Goal: Transaction & Acquisition: Purchase product/service

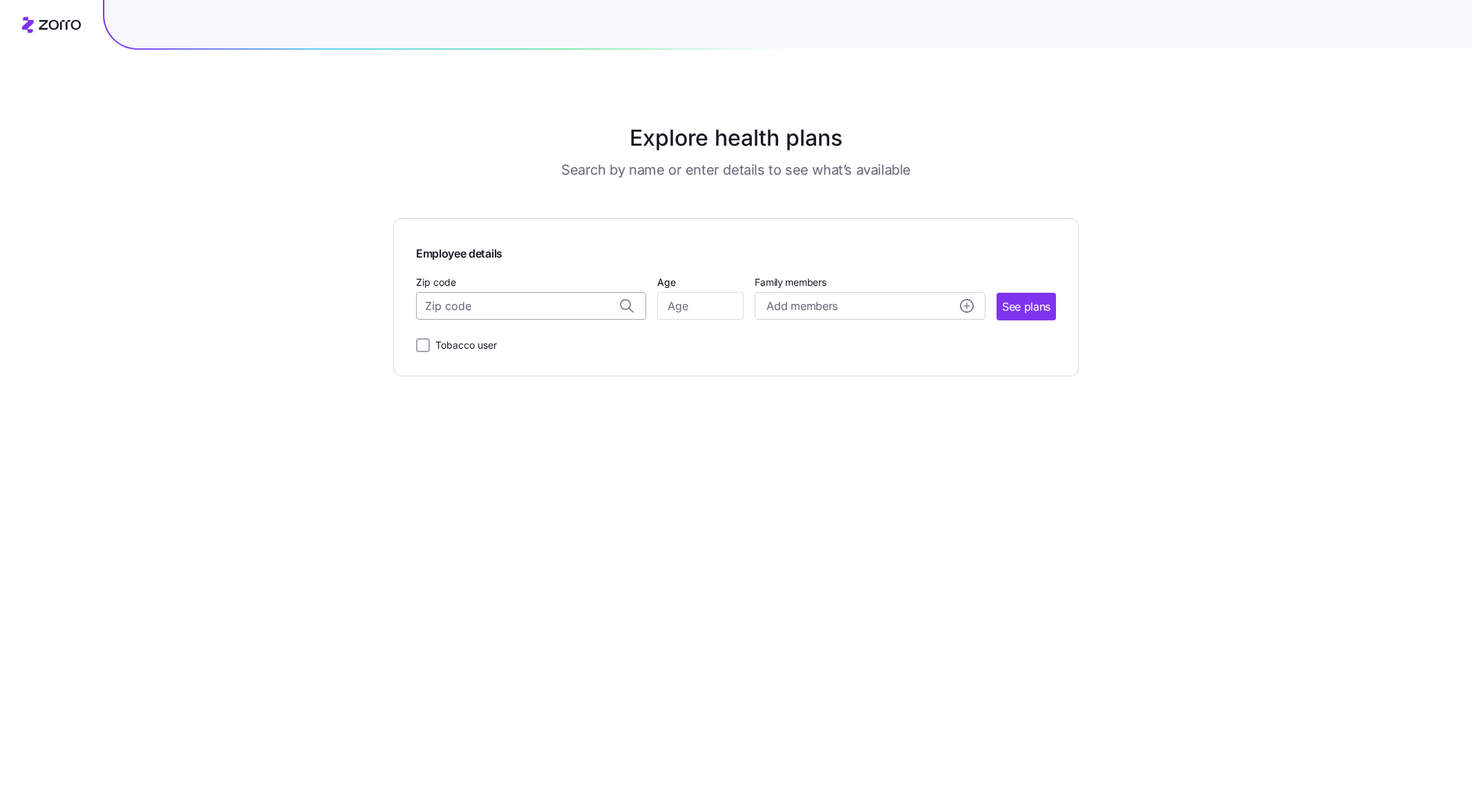
click at [566, 304] on input "Zip code" at bounding box center [531, 306] width 230 height 28
click at [591, 339] on span "66062, [GEOGRAPHIC_DATA], [GEOGRAPHIC_DATA]" at bounding box center [529, 343] width 194 height 17
type input "66062, [GEOGRAPHIC_DATA], [GEOGRAPHIC_DATA]"
click at [720, 303] on input "Age" at bounding box center [700, 306] width 86 height 28
type input "32"
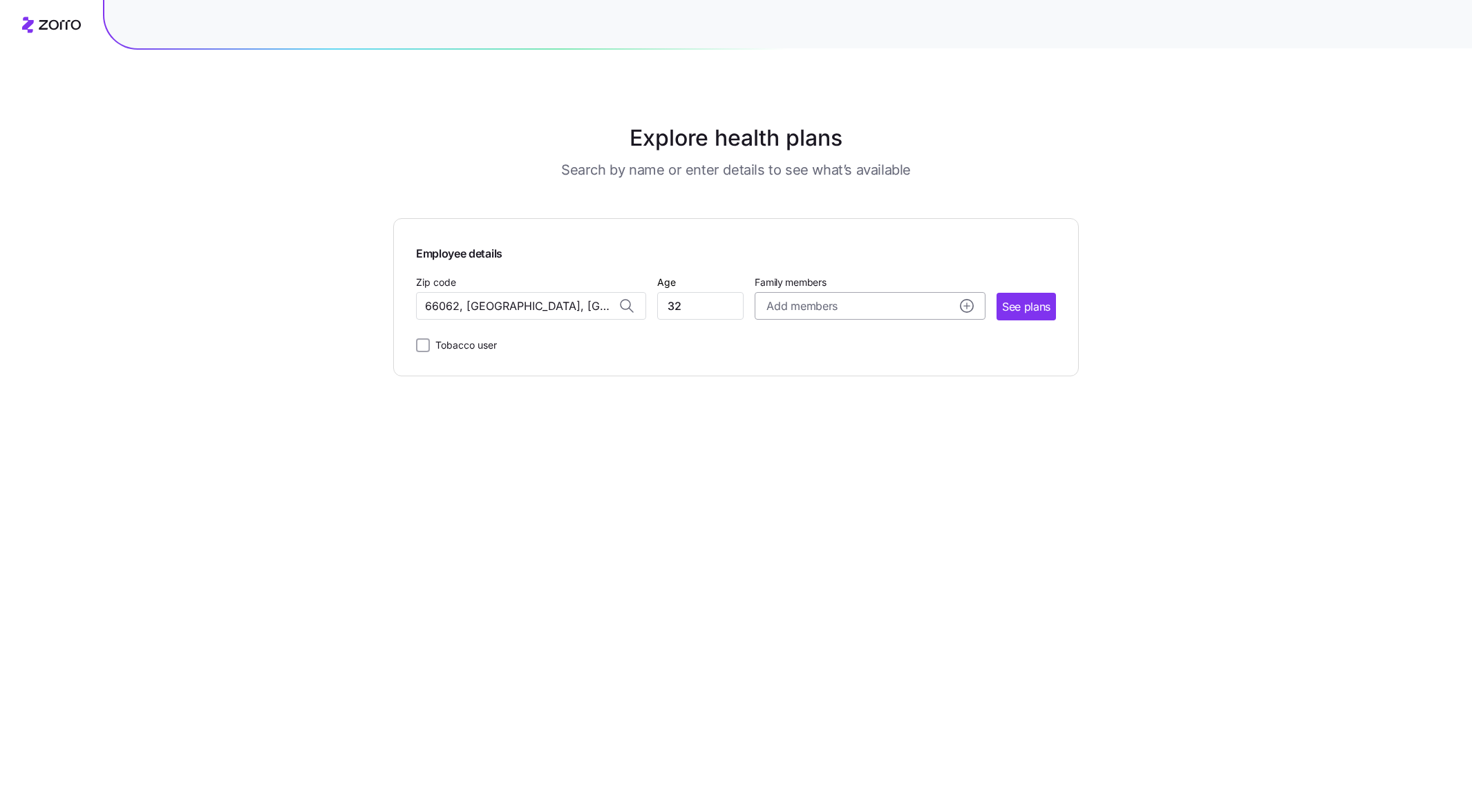
click at [773, 299] on span "Add members" at bounding box center [801, 306] width 70 height 17
click at [820, 399] on input "Age" at bounding box center [805, 396] width 69 height 28
type input "31"
click at [806, 478] on input "Age" at bounding box center [805, 482] width 69 height 28
type input "3"
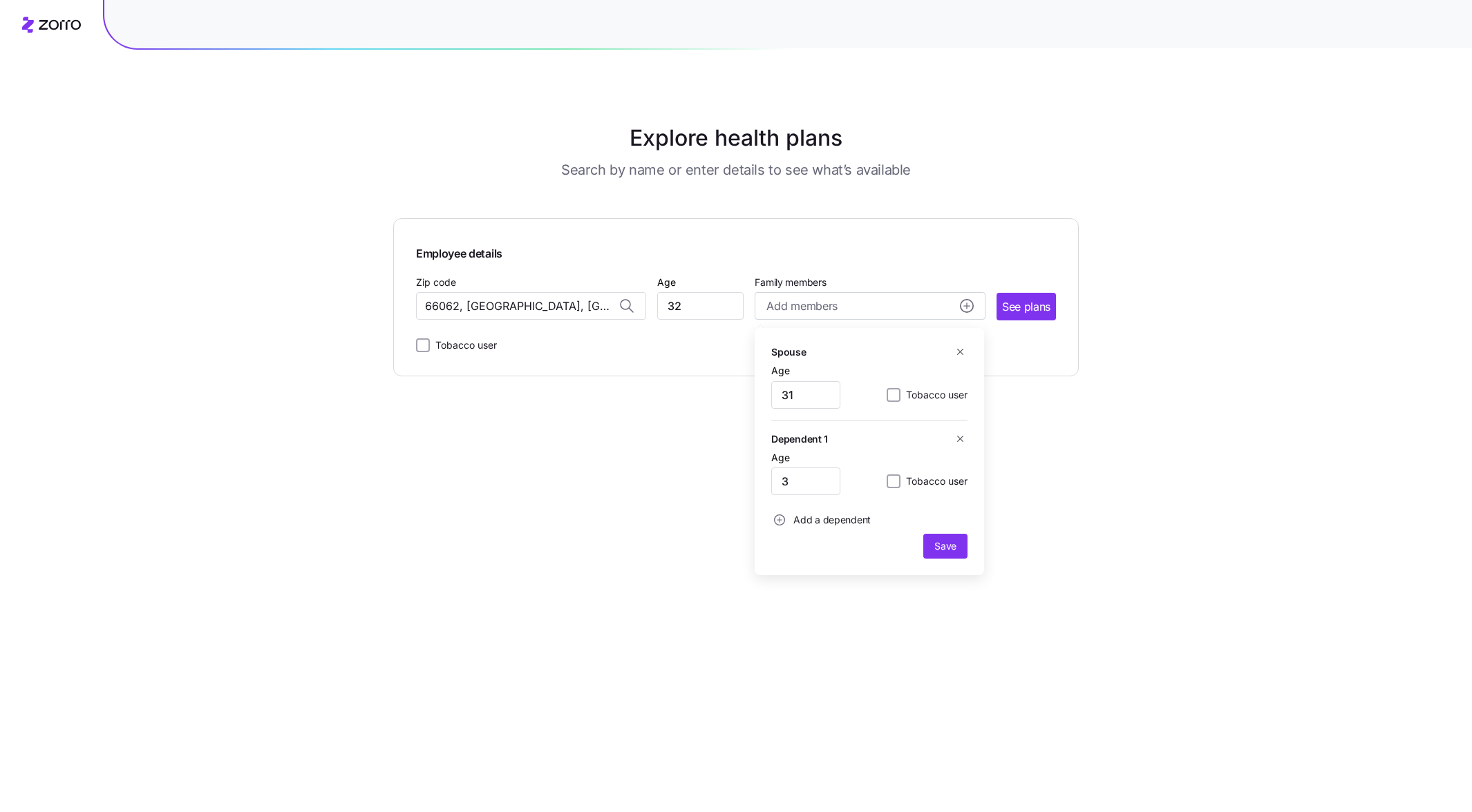
click at [798, 516] on span "Add a dependent" at bounding box center [832, 520] width 77 height 14
click at [798, 549] on input "Age" at bounding box center [805, 557] width 69 height 28
type input "1"
click at [952, 621] on span "Save" at bounding box center [945, 622] width 22 height 14
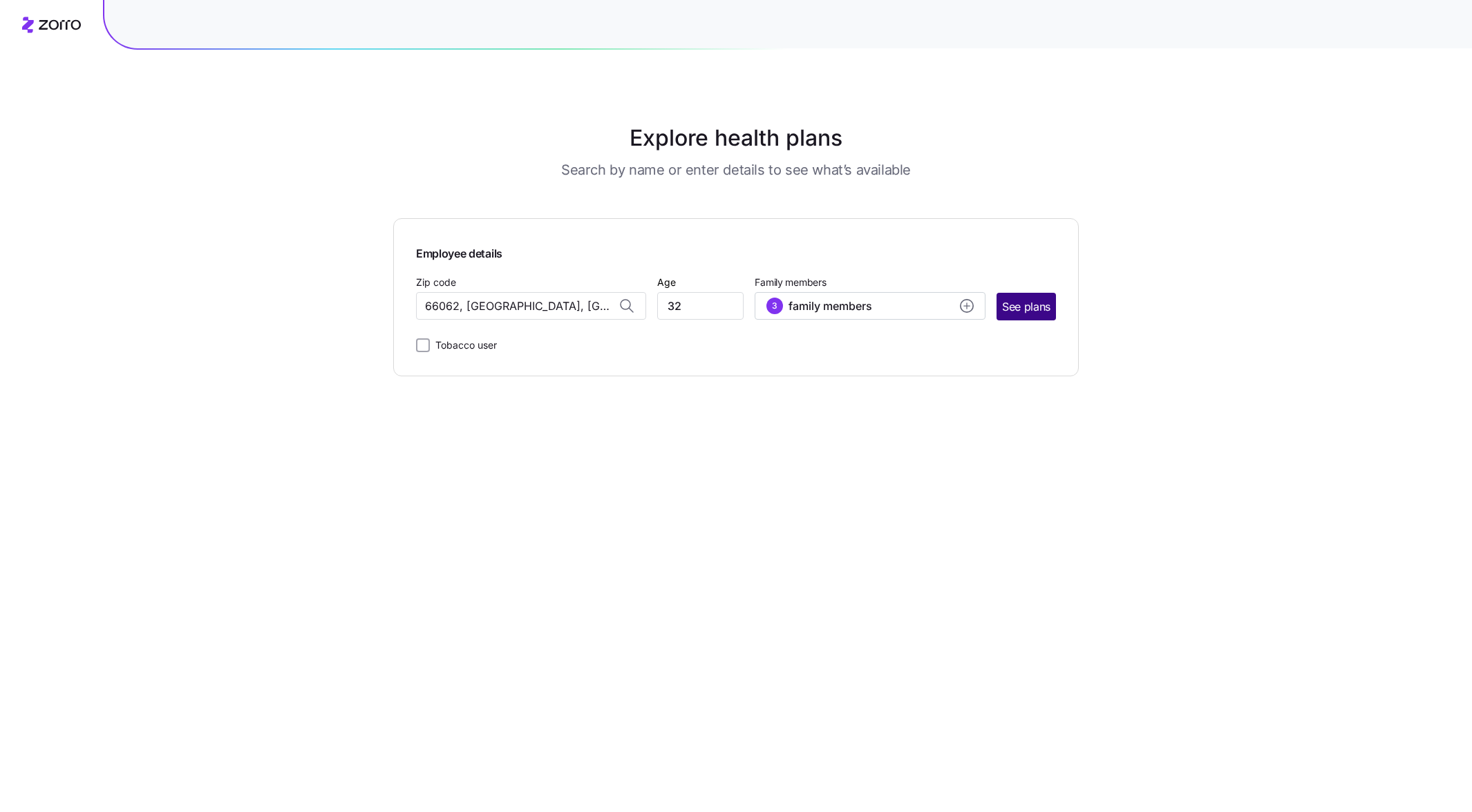
click at [1045, 304] on span "See plans" at bounding box center [1025, 307] width 48 height 17
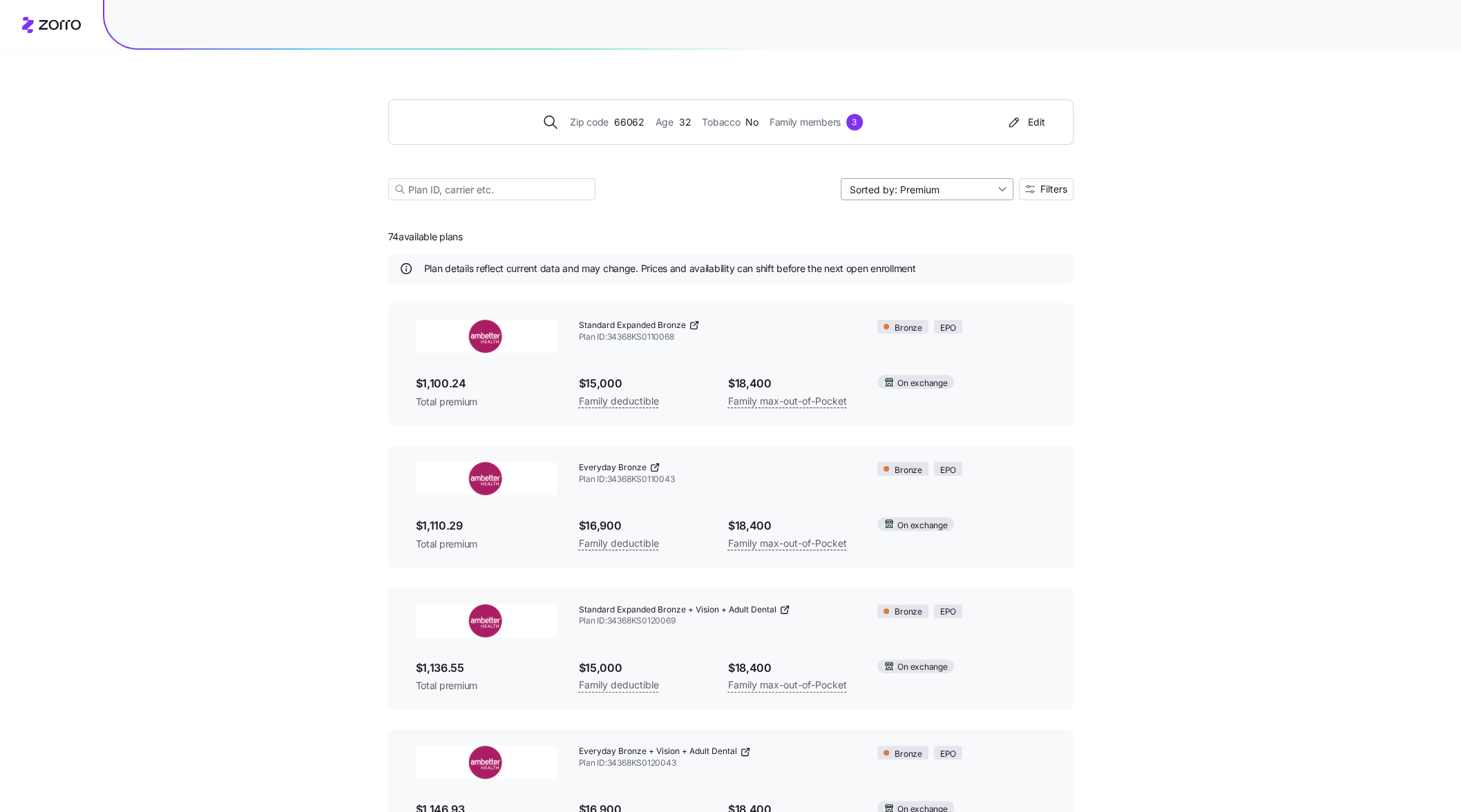
click at [942, 192] on input "Sorted by: Premium" at bounding box center [927, 189] width 173 height 22
click at [866, 239] on div "Deductible" at bounding box center [925, 242] width 162 height 21
click at [797, 133] on div "Zip code 66062 Age [DEMOGRAPHIC_DATA] Tobacco No Family members 3 Edit" at bounding box center [730, 122] width 685 height 45
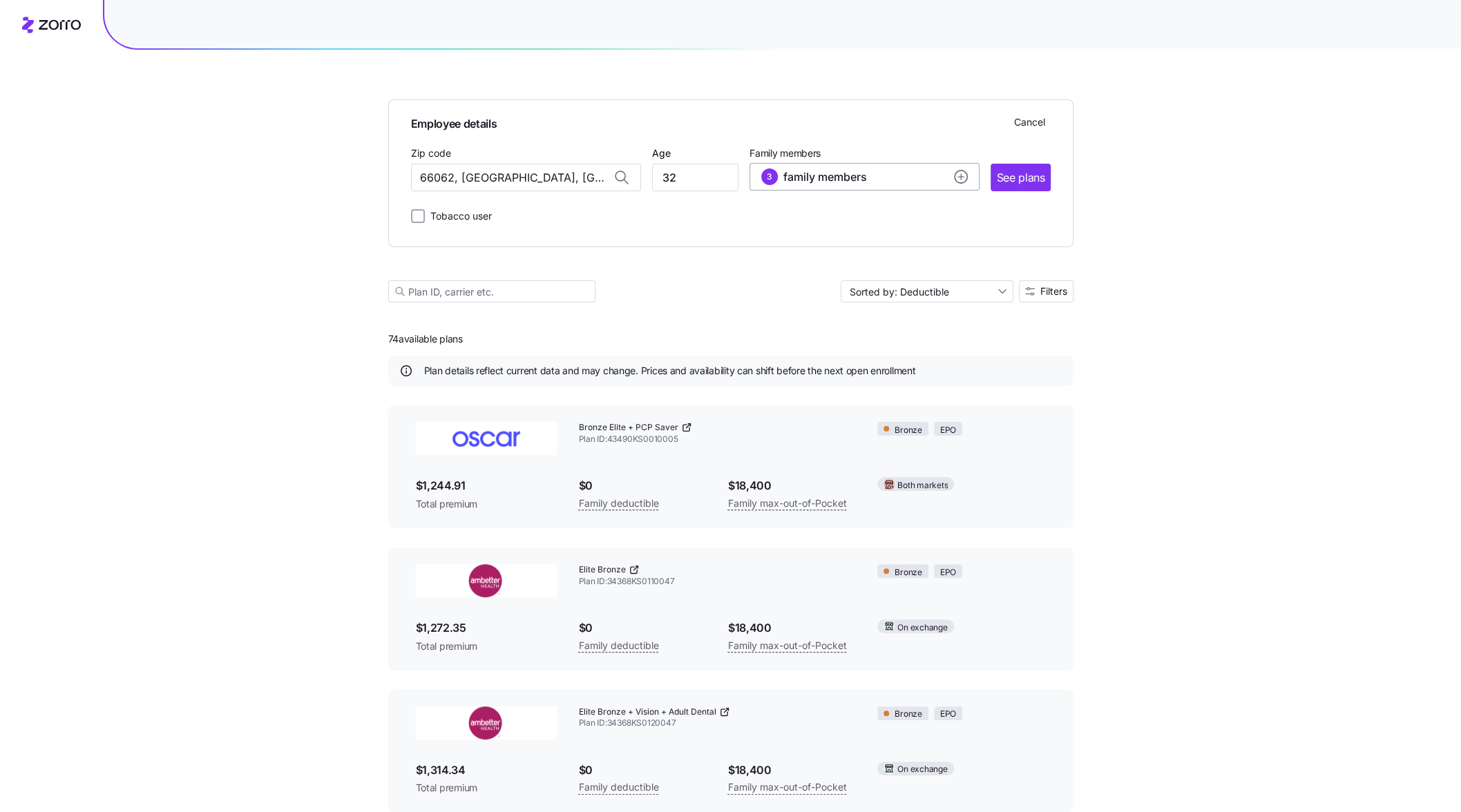
click at [924, 178] on div "3 family members" at bounding box center [864, 177] width 207 height 17
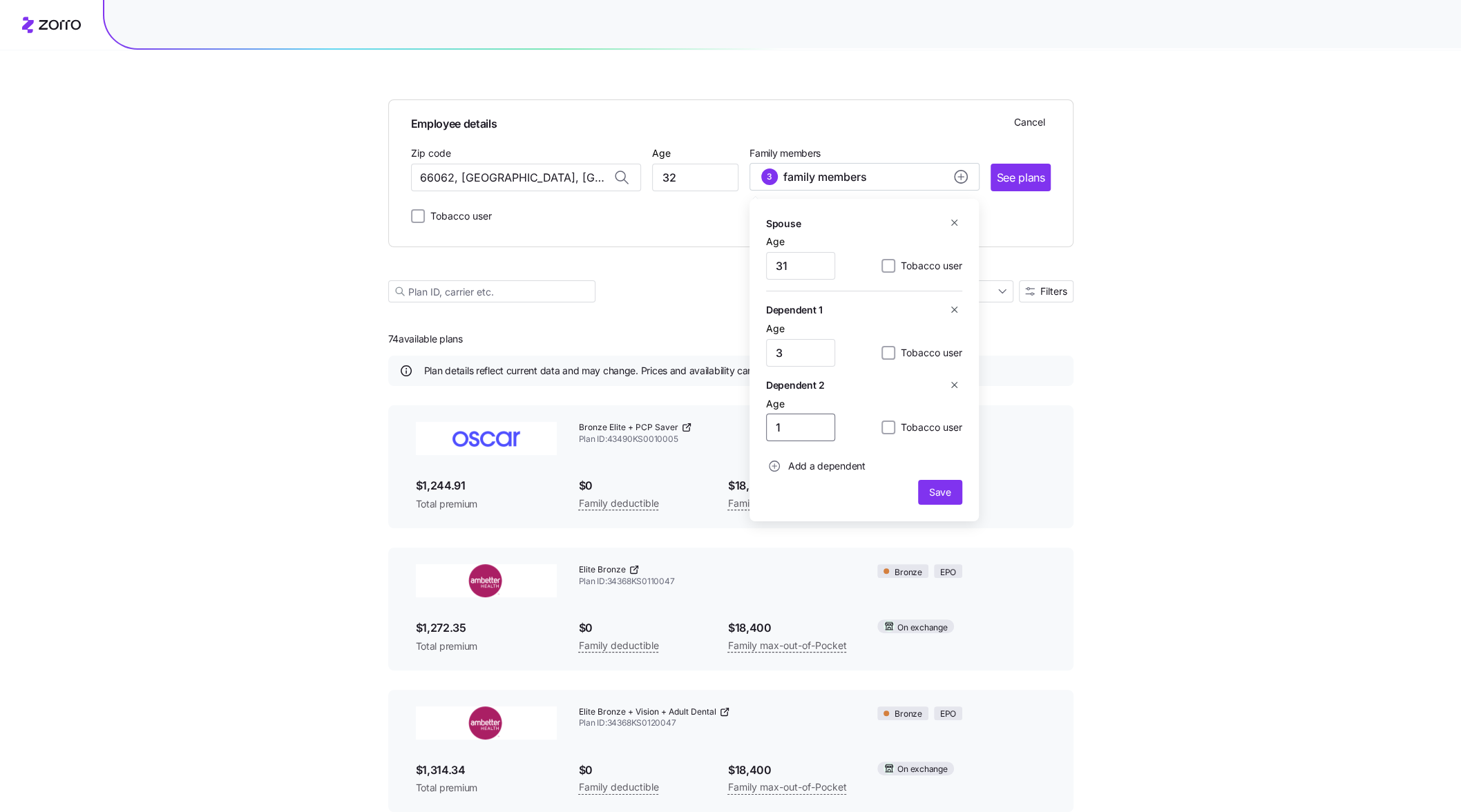
drag, startPoint x: 813, startPoint y: 432, endPoint x: 724, endPoint y: 435, distance: 89.1
click at [960, 388] on button "button" at bounding box center [955, 386] width 15 height 15
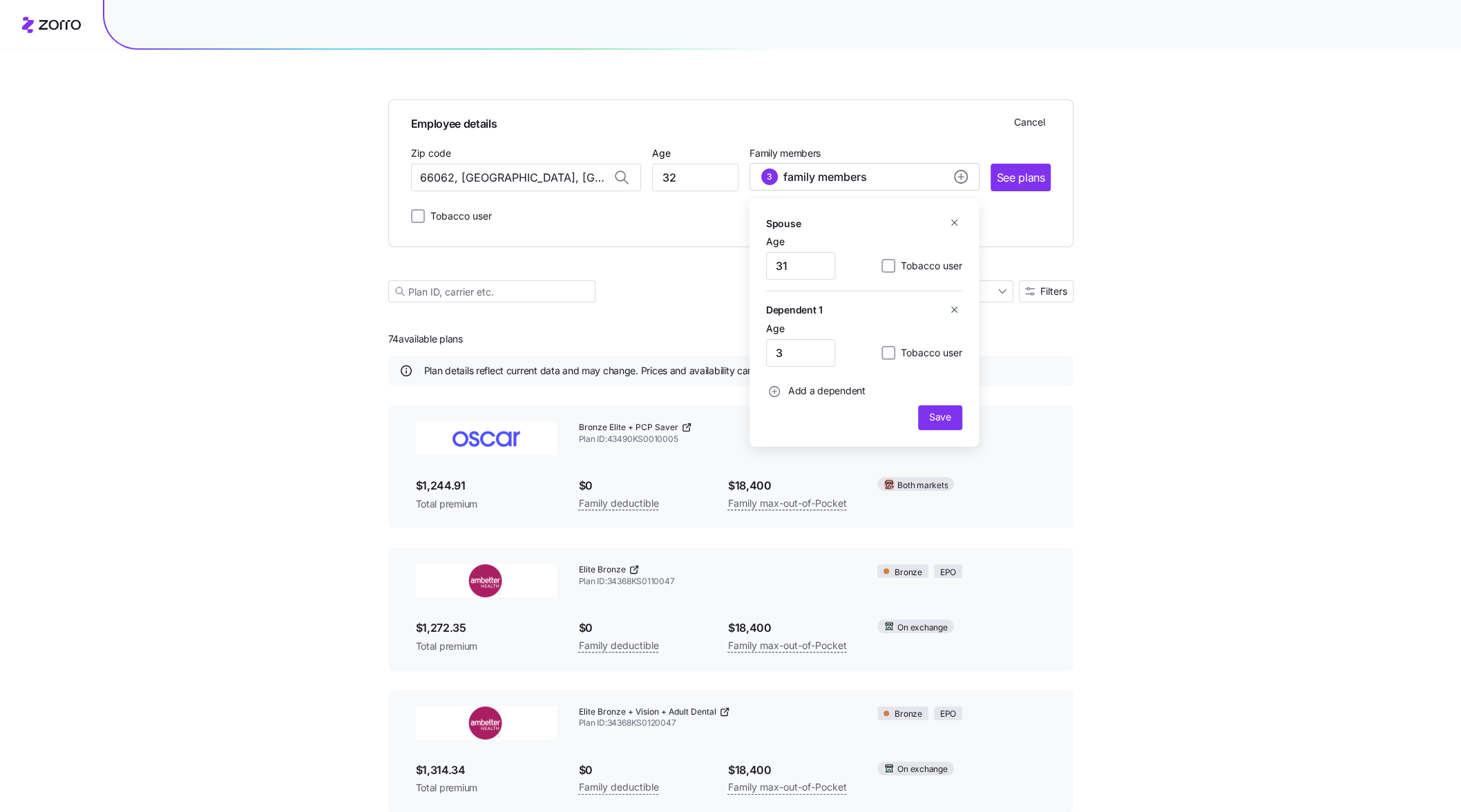
click at [959, 314] on icon "button" at bounding box center [954, 309] width 10 height 10
click at [944, 343] on span "Save" at bounding box center [940, 343] width 22 height 14
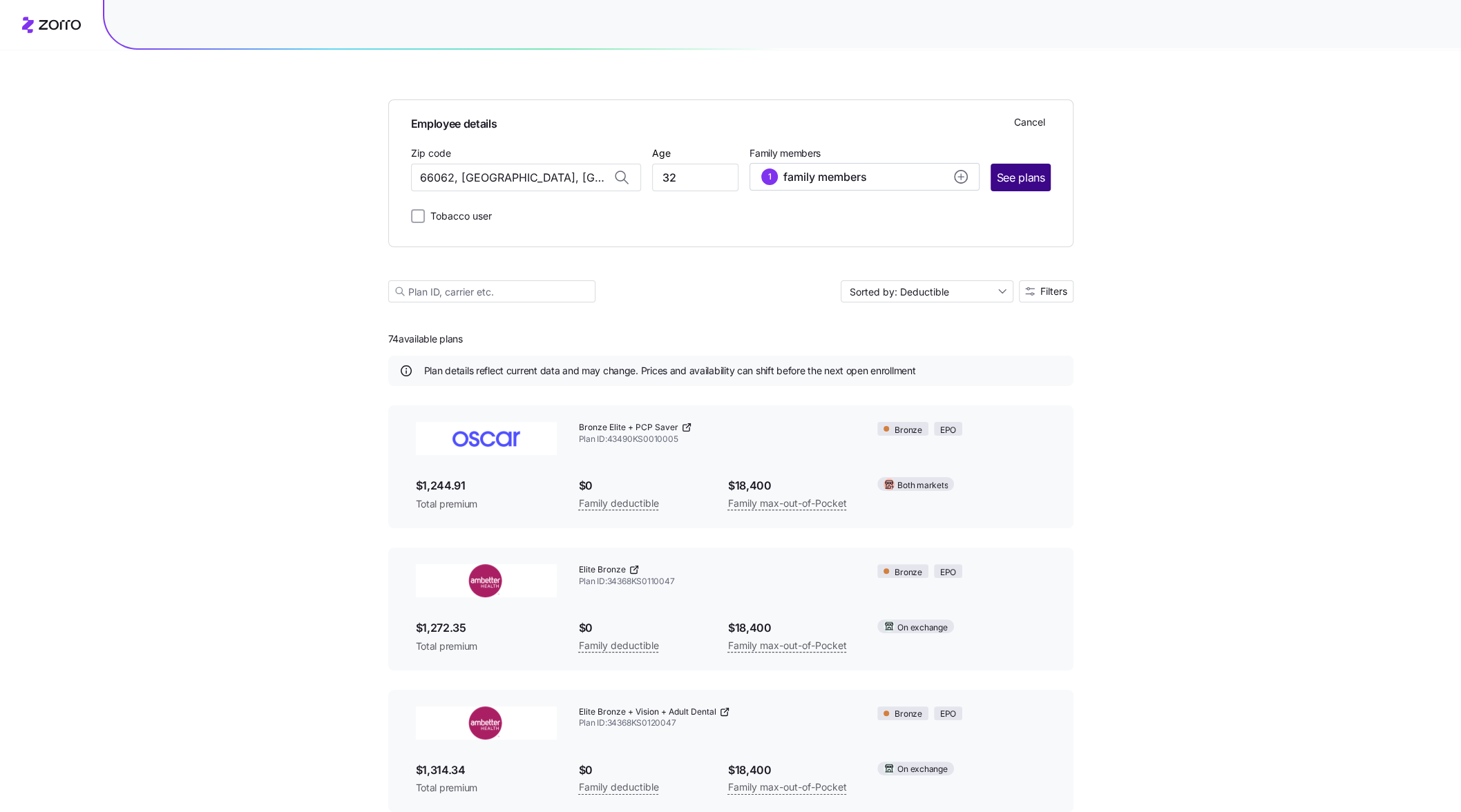
click at [1015, 179] on span "See plans" at bounding box center [1019, 178] width 48 height 17
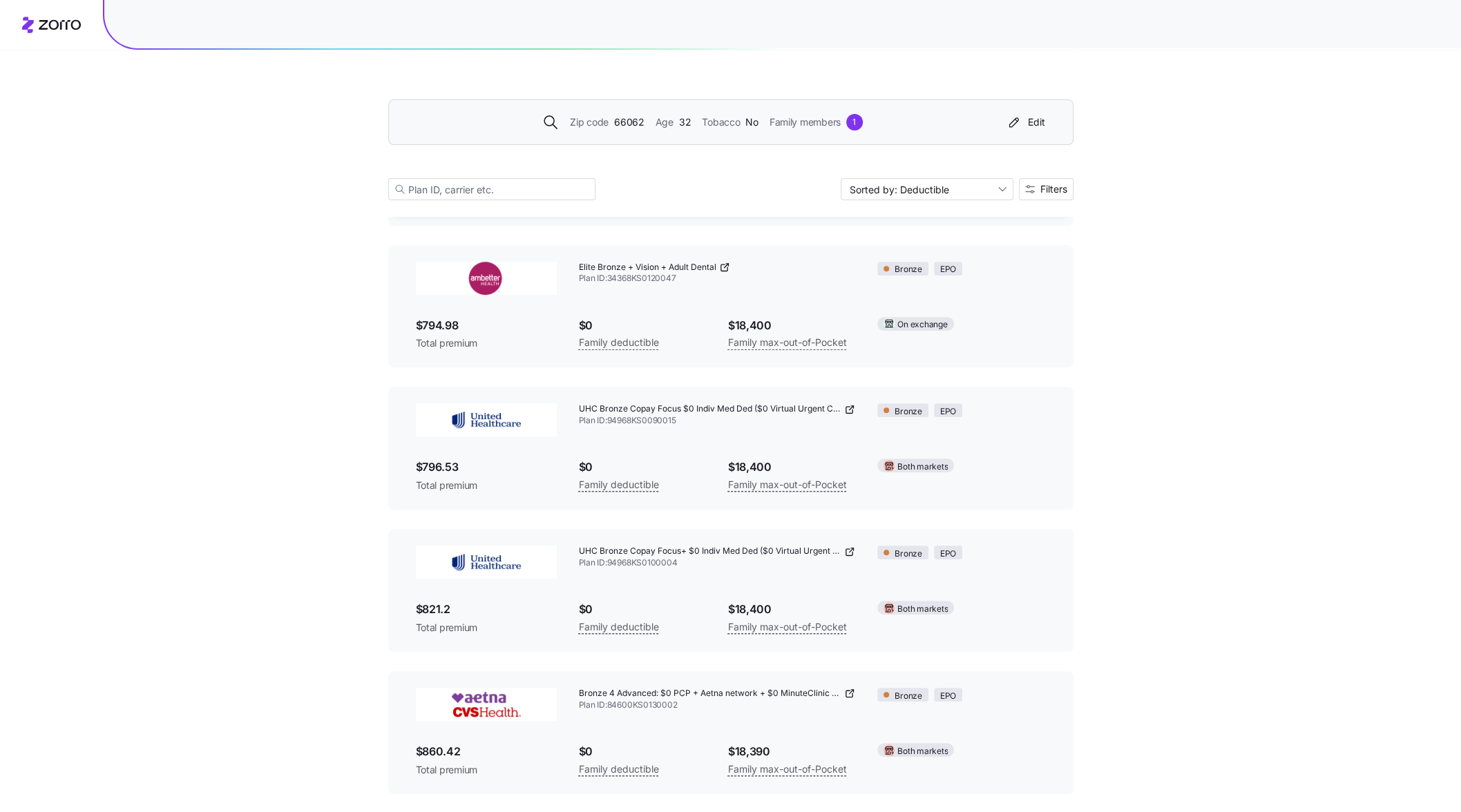
scroll to position [276, 0]
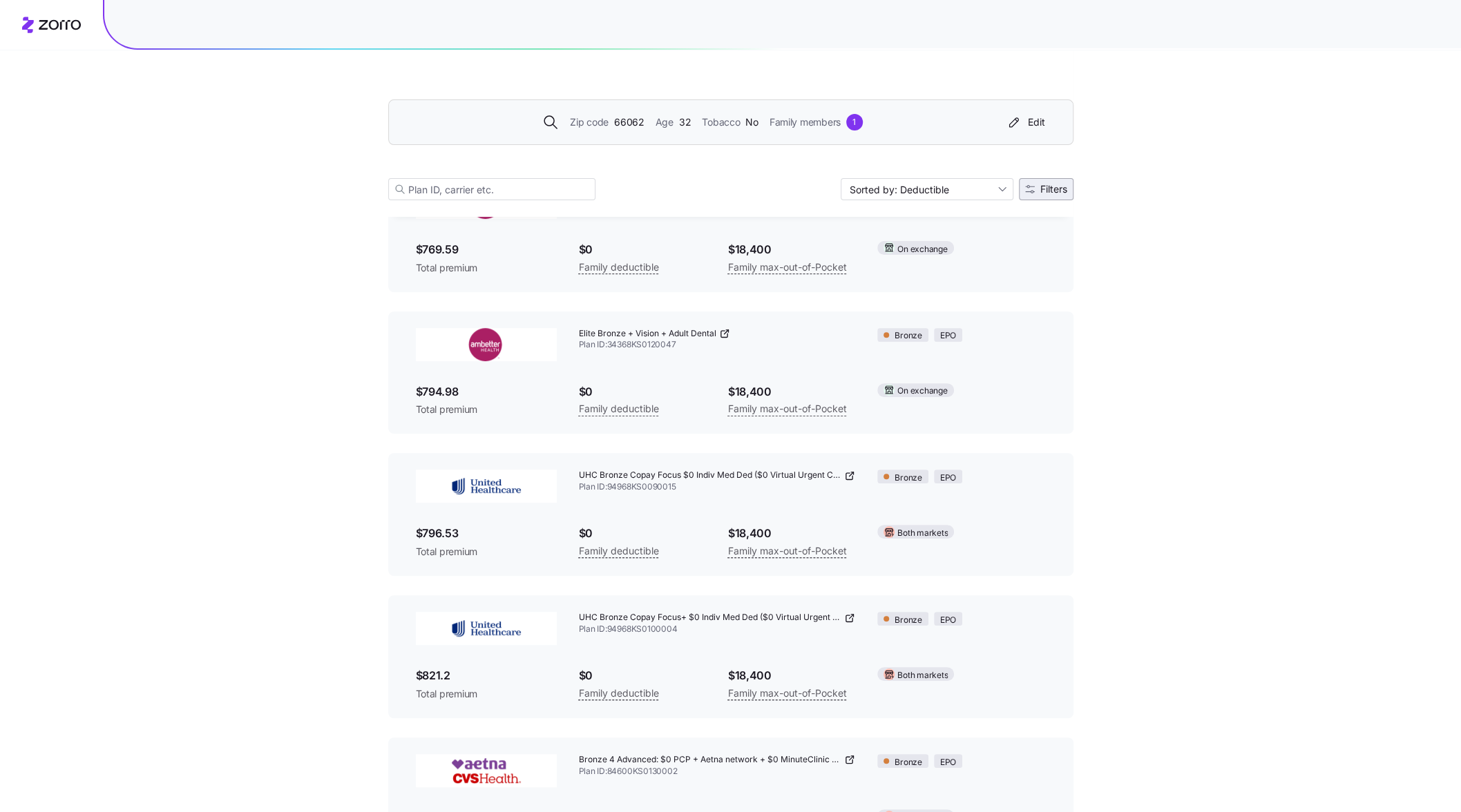
click at [1028, 186] on icon "button" at bounding box center [1029, 189] width 9 height 8
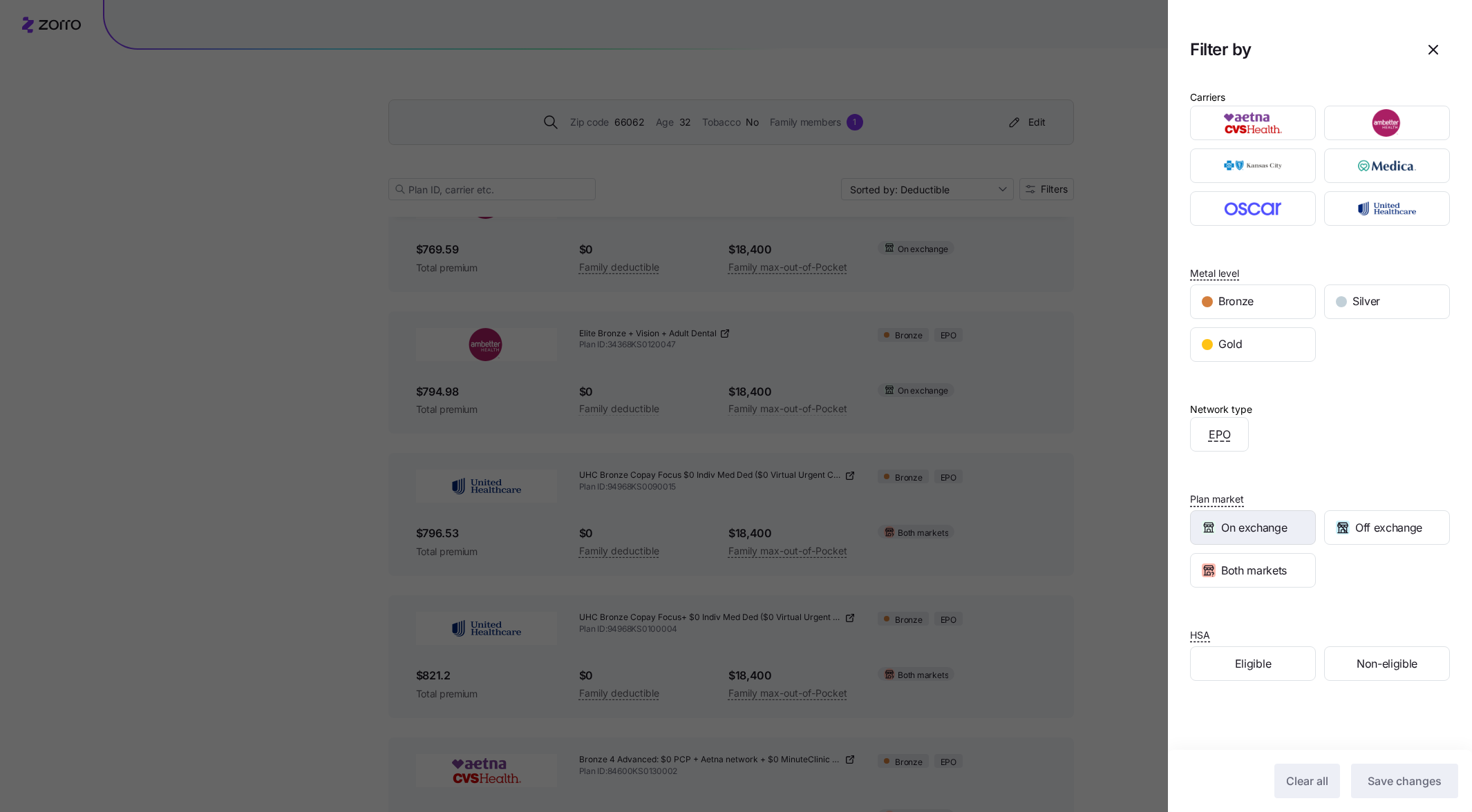
click at [1269, 533] on span "On exchange" at bounding box center [1254, 528] width 65 height 17
click at [1368, 779] on span "Save changes" at bounding box center [1404, 781] width 74 height 17
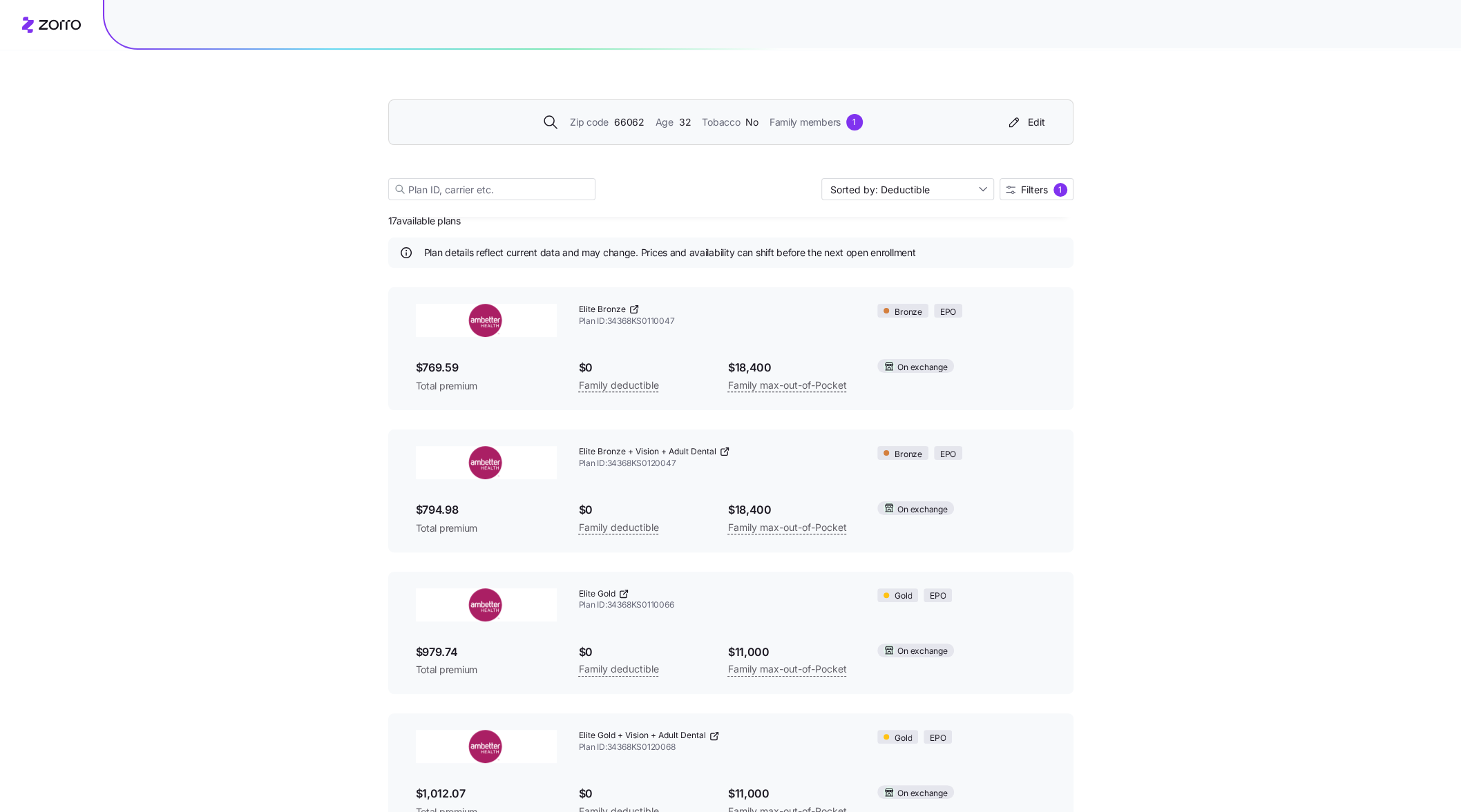
scroll to position [0, 0]
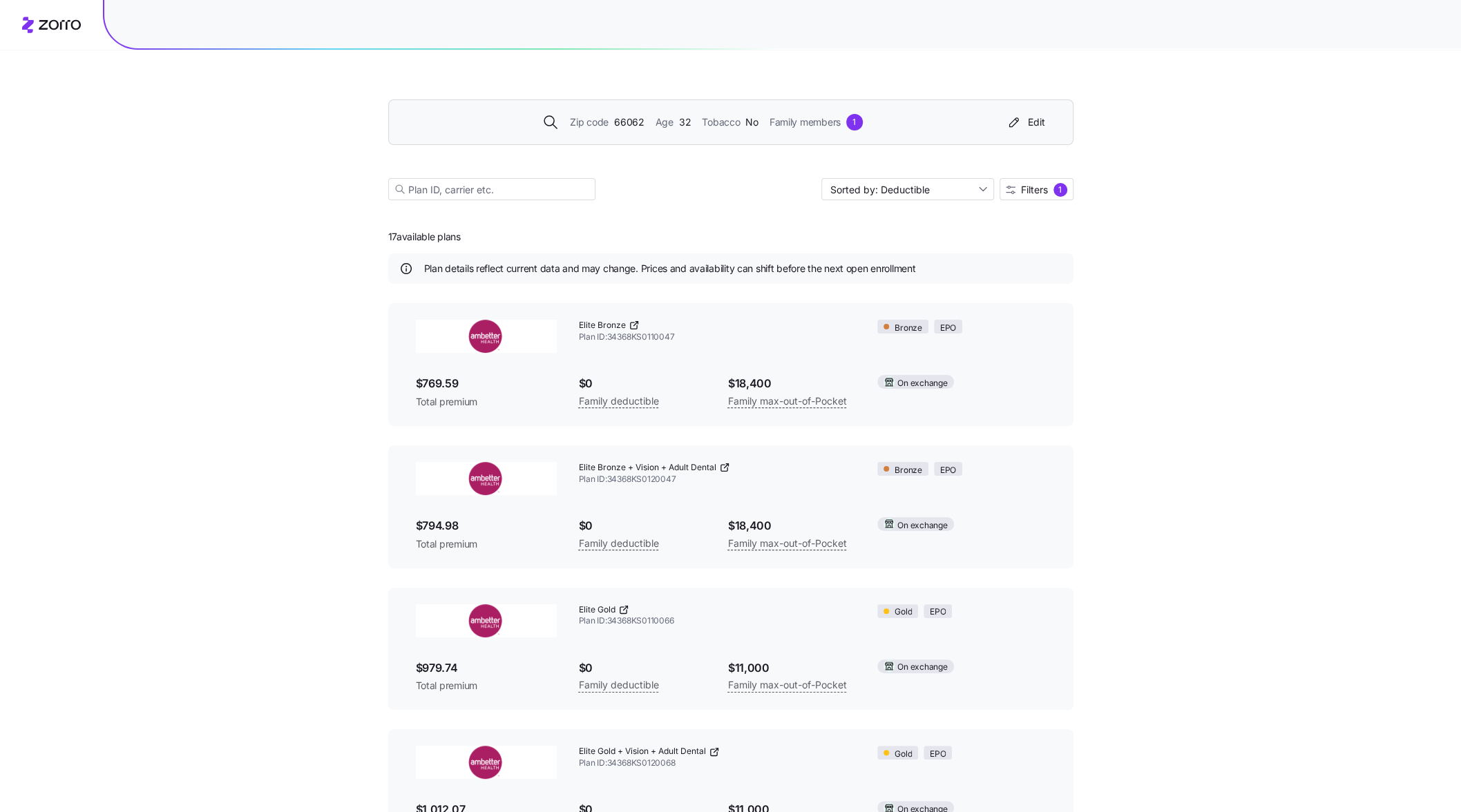
click at [608, 327] on span "Elite Bronze" at bounding box center [602, 325] width 47 height 12
click at [636, 325] on icon at bounding box center [633, 325] width 6 height 6
click at [622, 611] on icon at bounding box center [624, 610] width 11 height 11
click at [942, 188] on input "Sorted by: Deductible" at bounding box center [907, 189] width 173 height 22
click at [891, 256] on div "Max out of pocket" at bounding box center [906, 263] width 162 height 21
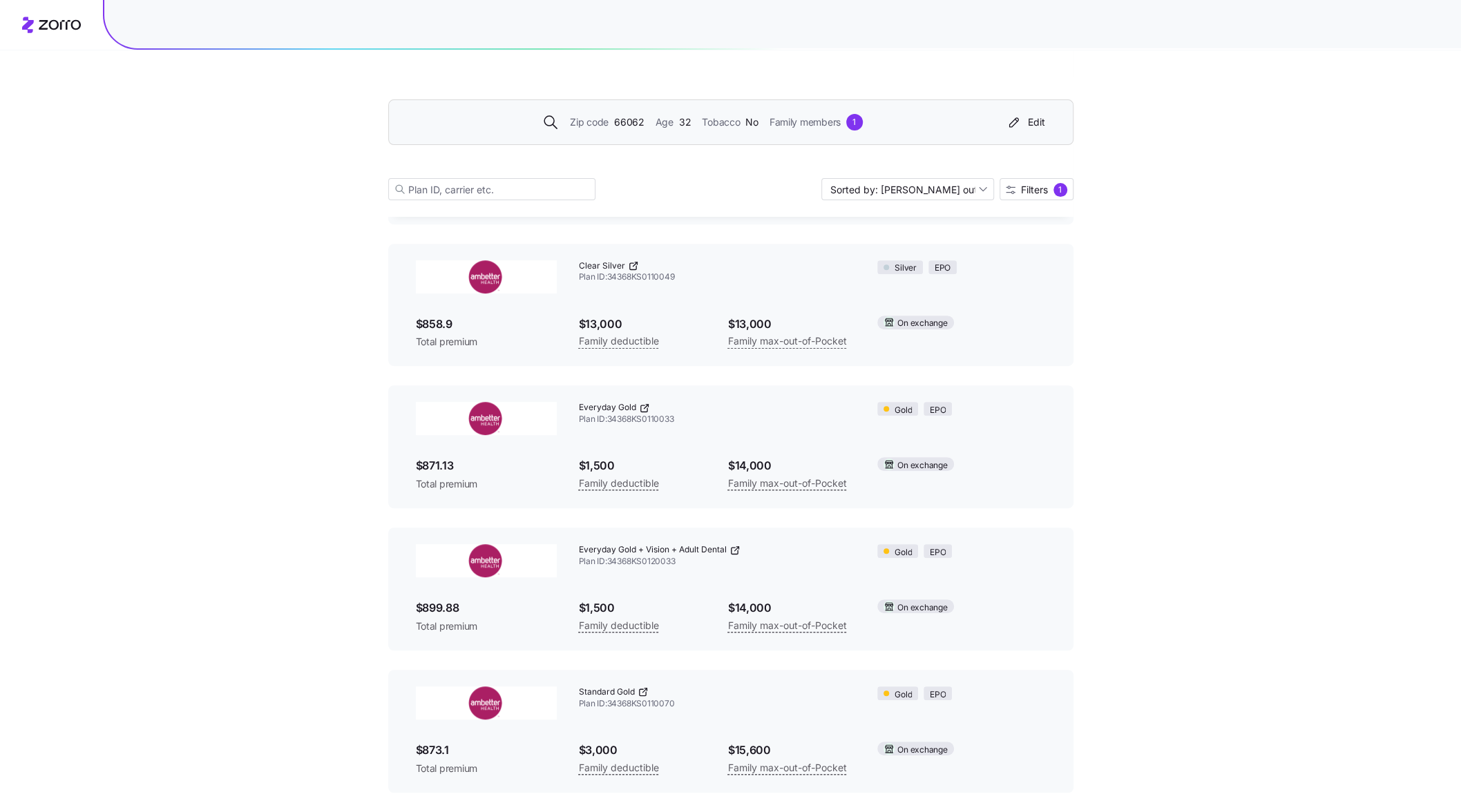
scroll to position [345, 0]
click at [630, 262] on icon at bounding box center [632, 265] width 6 height 6
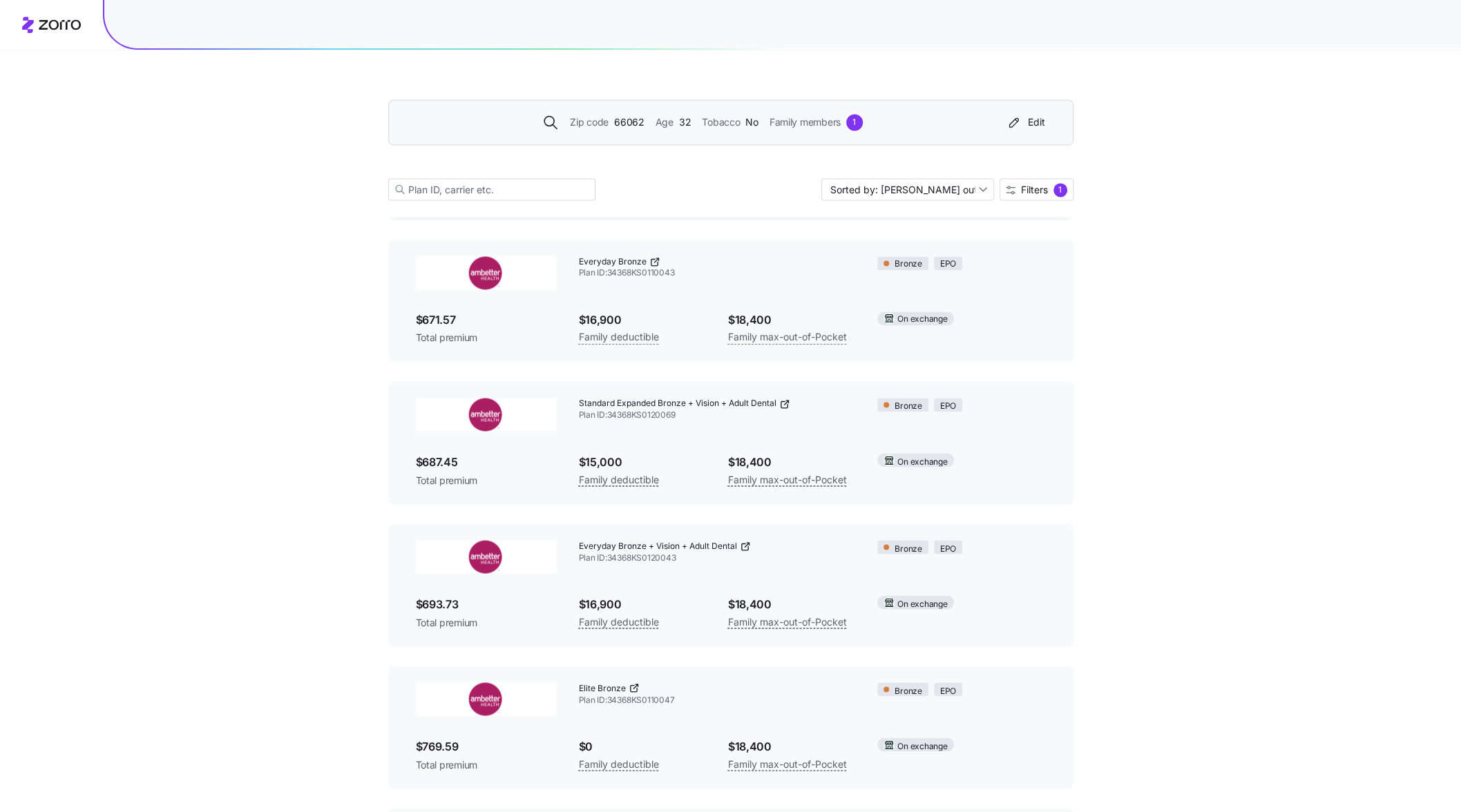
scroll to position [1911, 0]
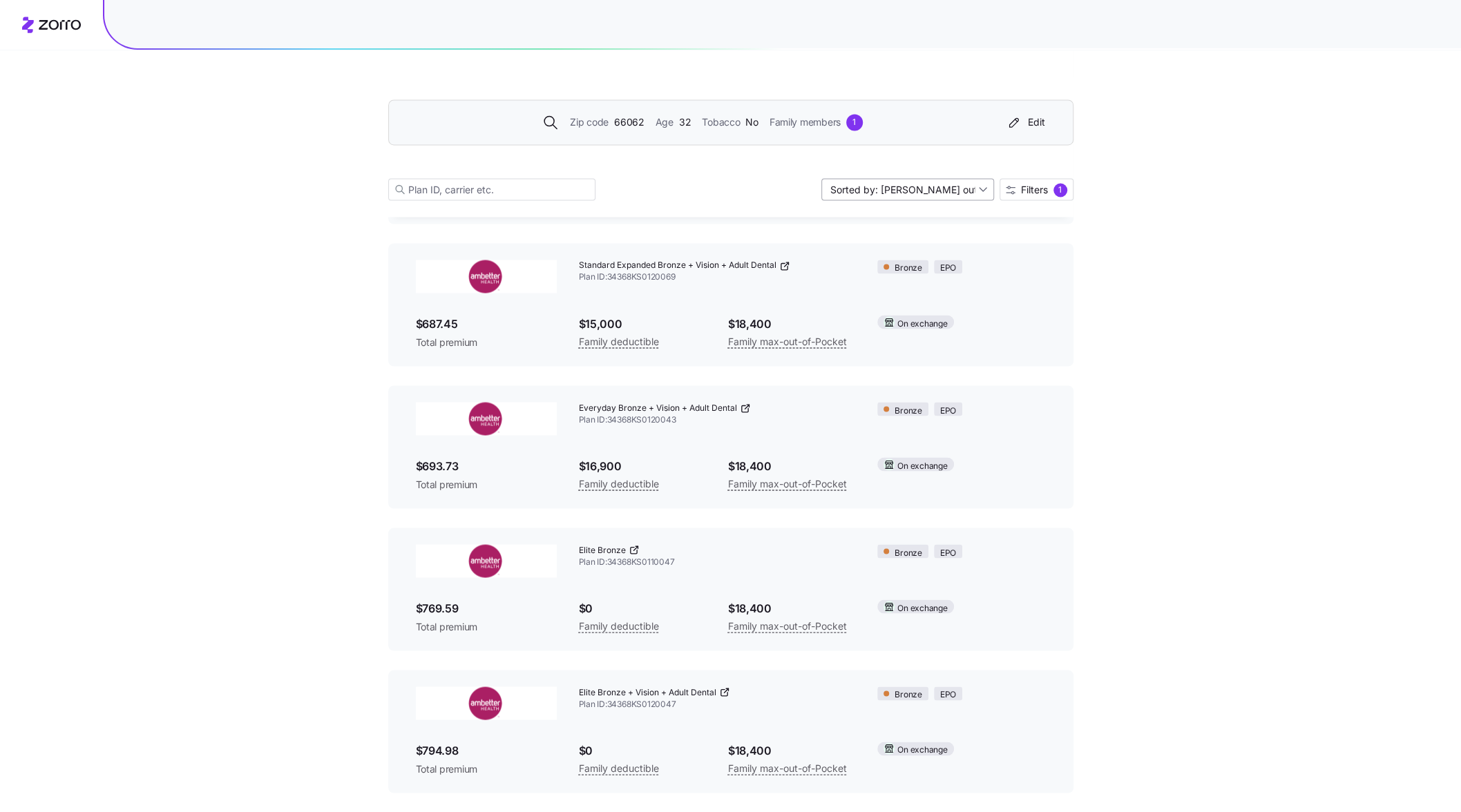
click at [917, 194] on input "Sorted by: [PERSON_NAME] out of pocket" at bounding box center [907, 189] width 173 height 22
click at [910, 220] on div "Premium" at bounding box center [906, 224] width 162 height 21
type input "Sorted by: Premium"
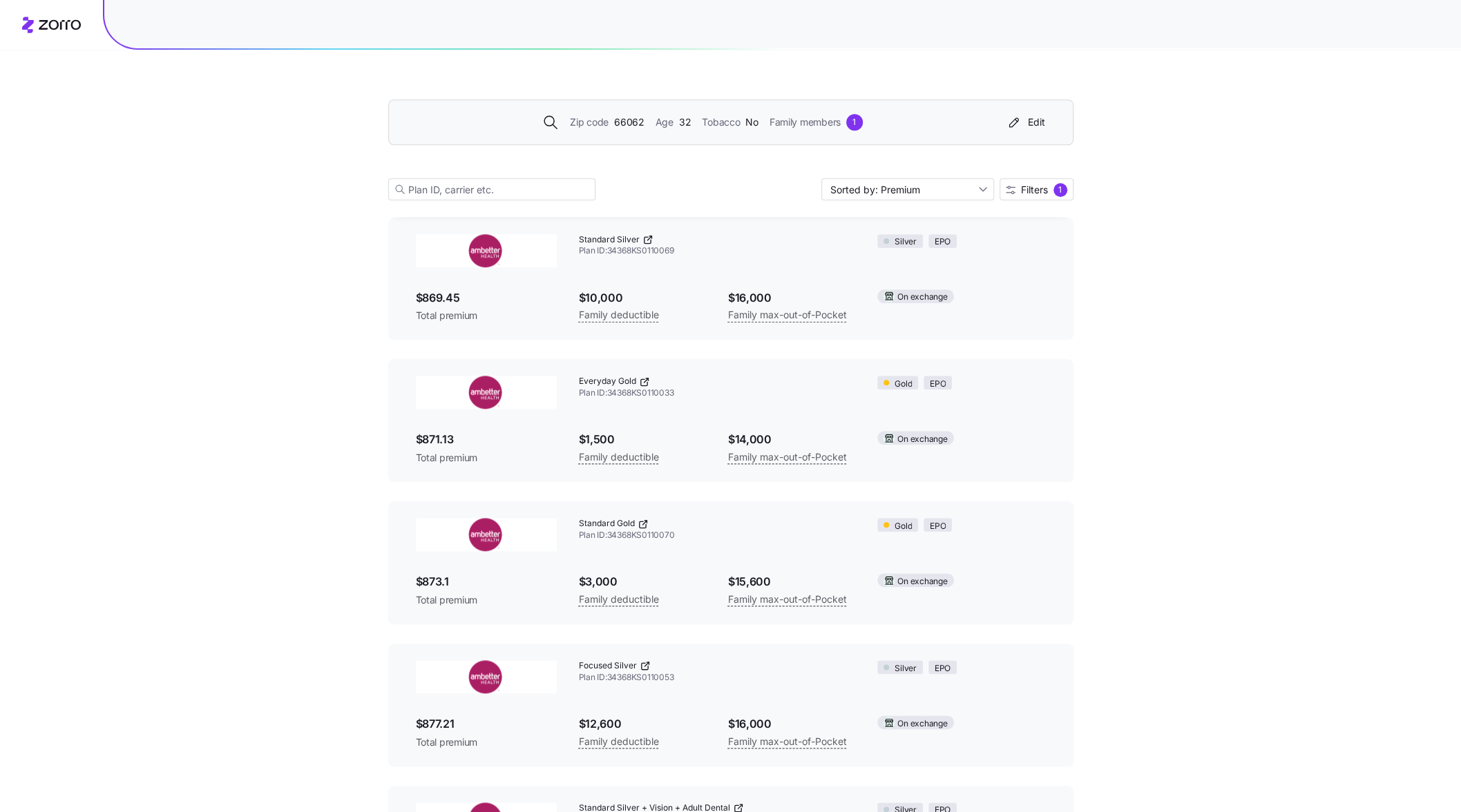
scroll to position [967, 0]
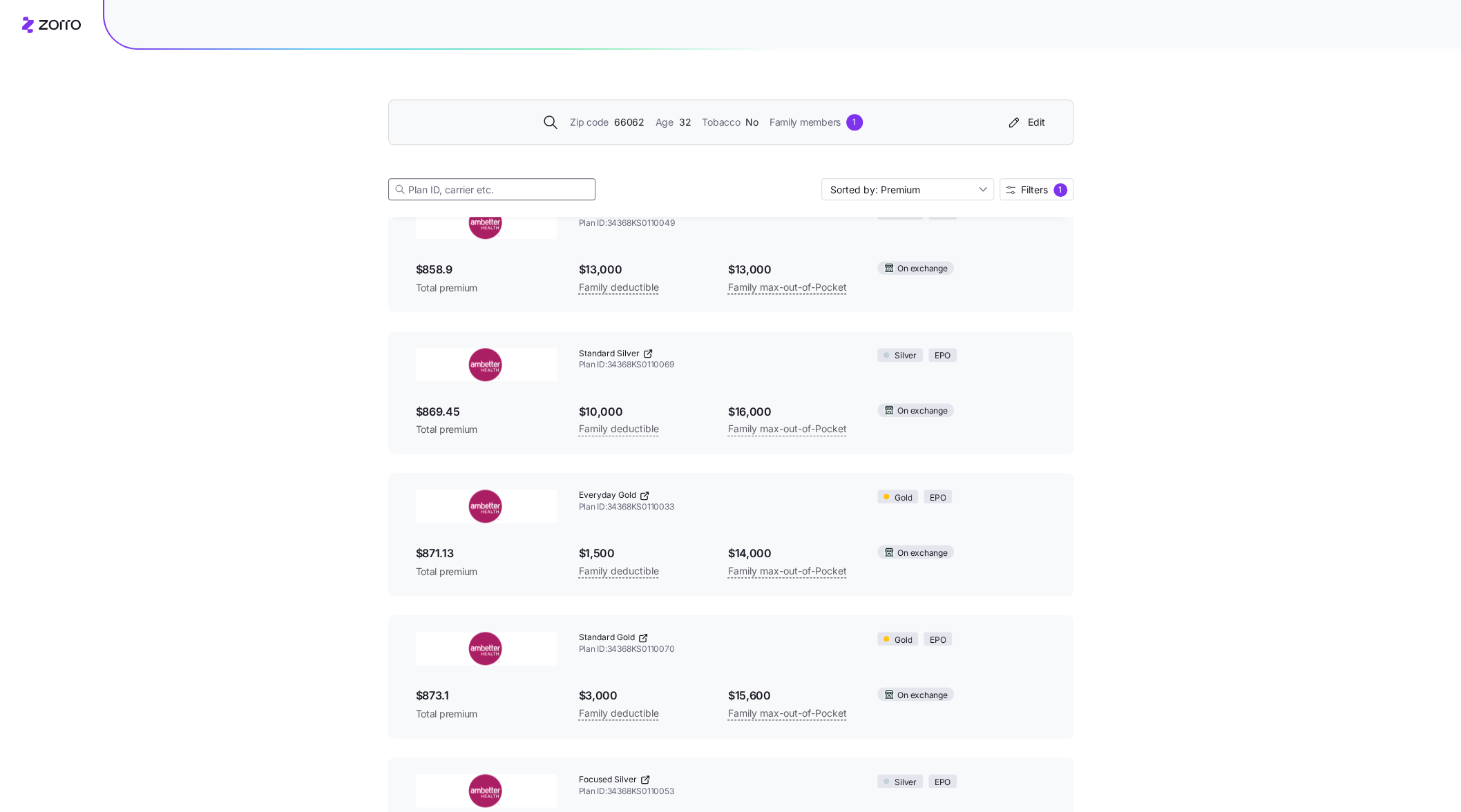
click at [549, 189] on input at bounding box center [492, 189] width 208 height 22
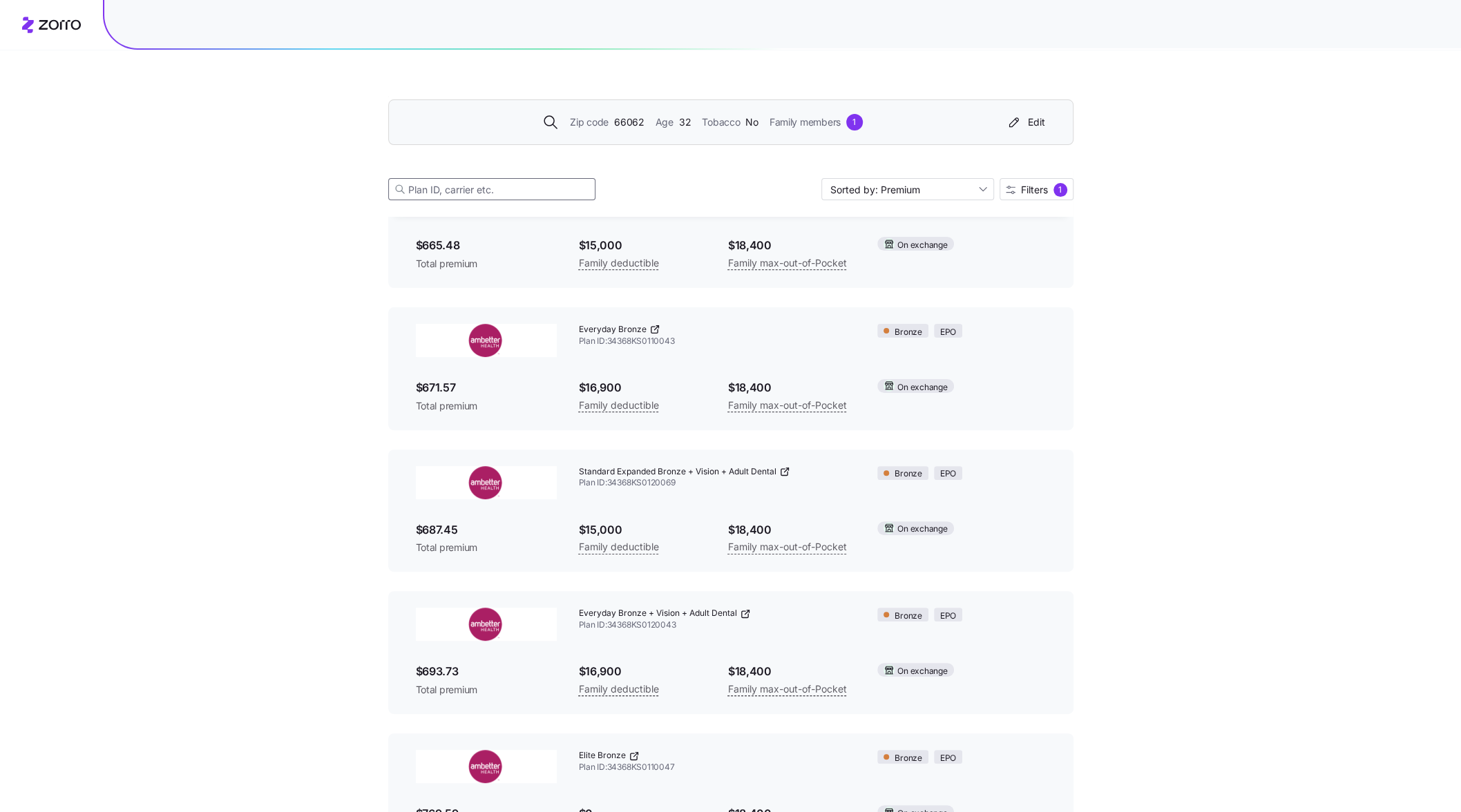
scroll to position [0, 0]
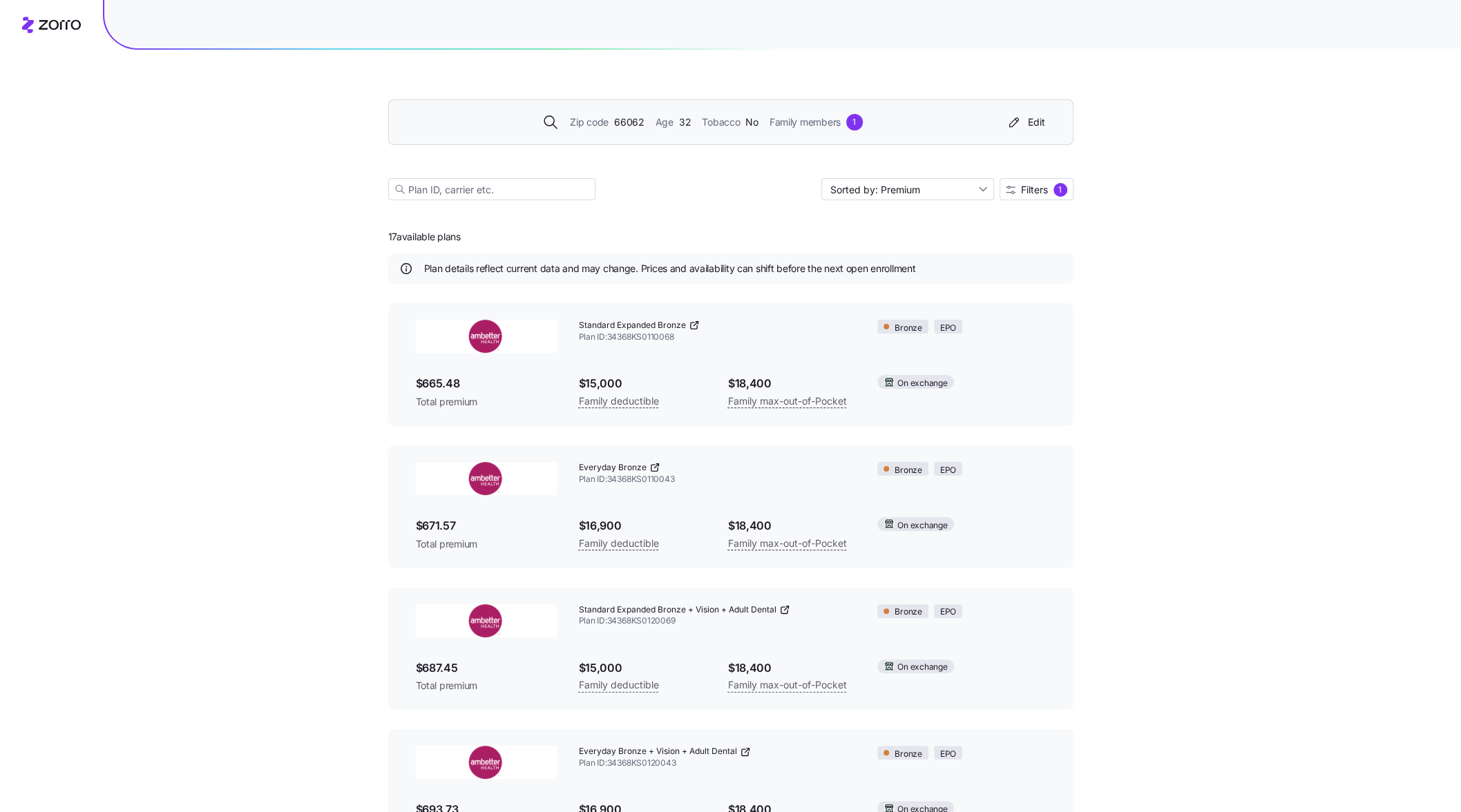
click at [44, 23] on icon at bounding box center [60, 25] width 42 height 10
